Goal: Task Accomplishment & Management: Manage account settings

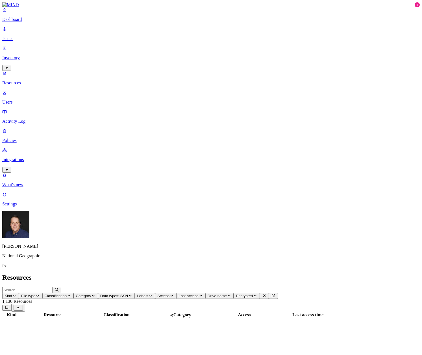
click at [25, 22] on p "Dashboard" at bounding box center [210, 19] width 417 height 5
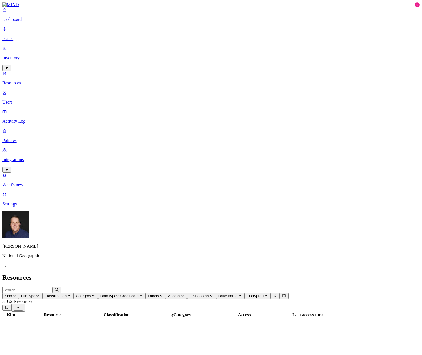
click at [187, 293] on button "Access" at bounding box center [176, 296] width 21 height 6
click at [296, 113] on button "button" at bounding box center [298, 114] width 5 height 2
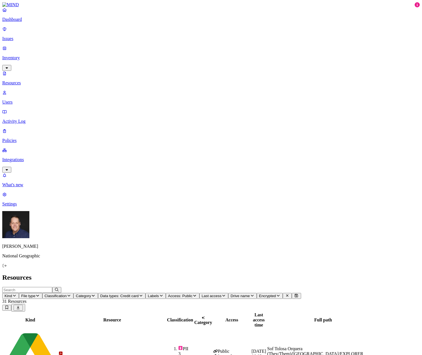
click at [116, 355] on div "NGS Reserva de Sala - Autorización de cobro.docx.pdf" at bounding box center [111, 359] width 107 height 5
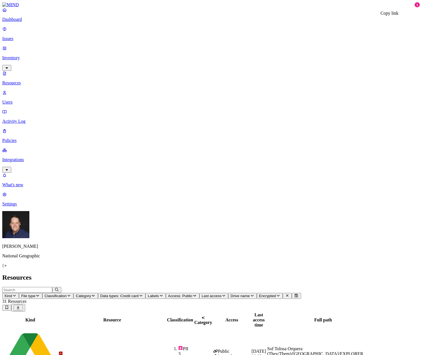
click at [23, 36] on p "Issues" at bounding box center [210, 38] width 417 height 5
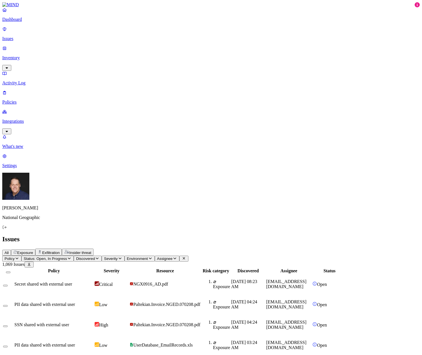
click at [95, 256] on span "Discovered" at bounding box center [85, 258] width 19 height 4
click at [254, 249] on div "All Exposure Exfiltration Insider threat" at bounding box center [210, 252] width 417 height 7
click at [172, 256] on span "Assignee" at bounding box center [165, 258] width 16 height 4
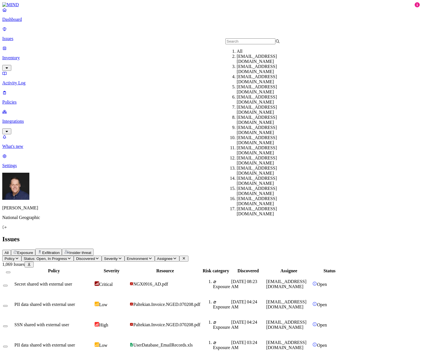
click at [172, 256] on span "Assignee" at bounding box center [165, 258] width 16 height 4
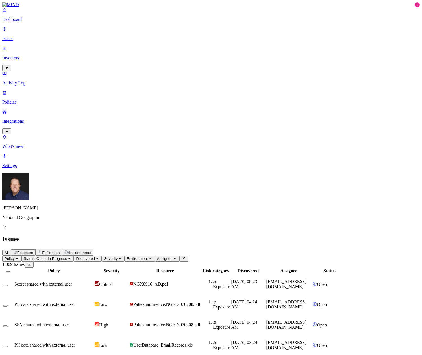
click at [16, 100] on p "Policies" at bounding box center [210, 102] width 417 height 5
